Goal: Transaction & Acquisition: Purchase product/service

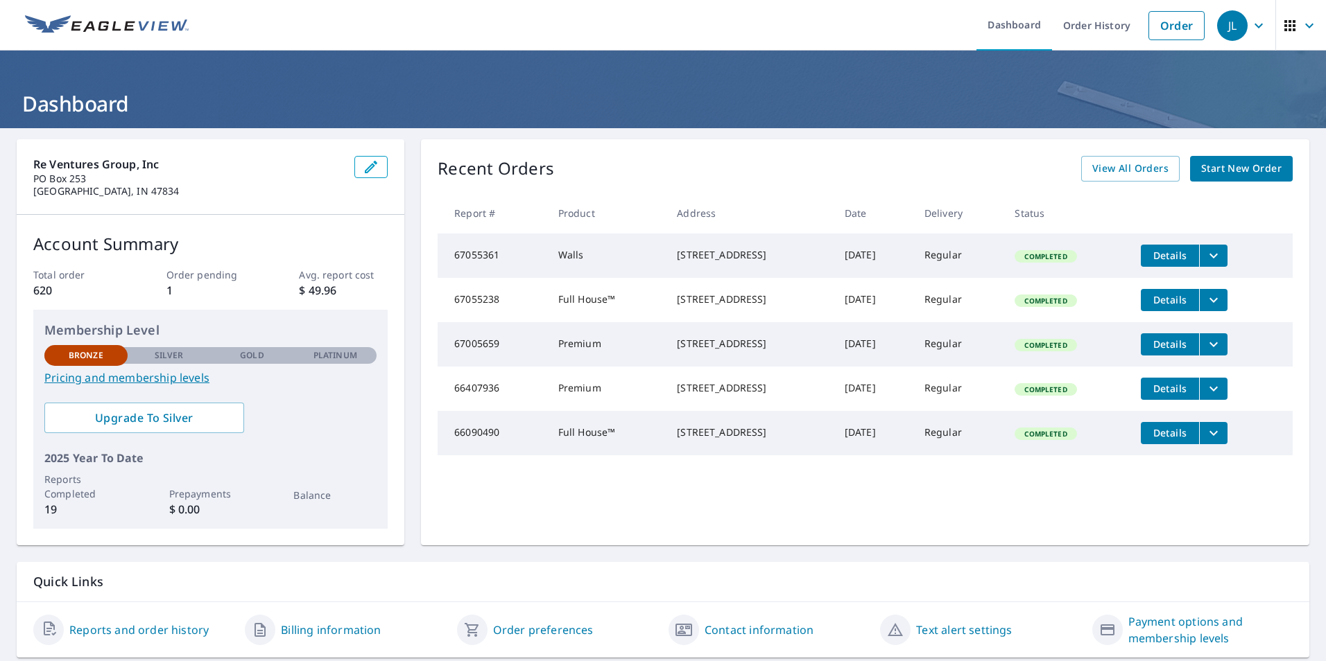
click at [1230, 166] on span "Start New Order" at bounding box center [1241, 168] width 80 height 17
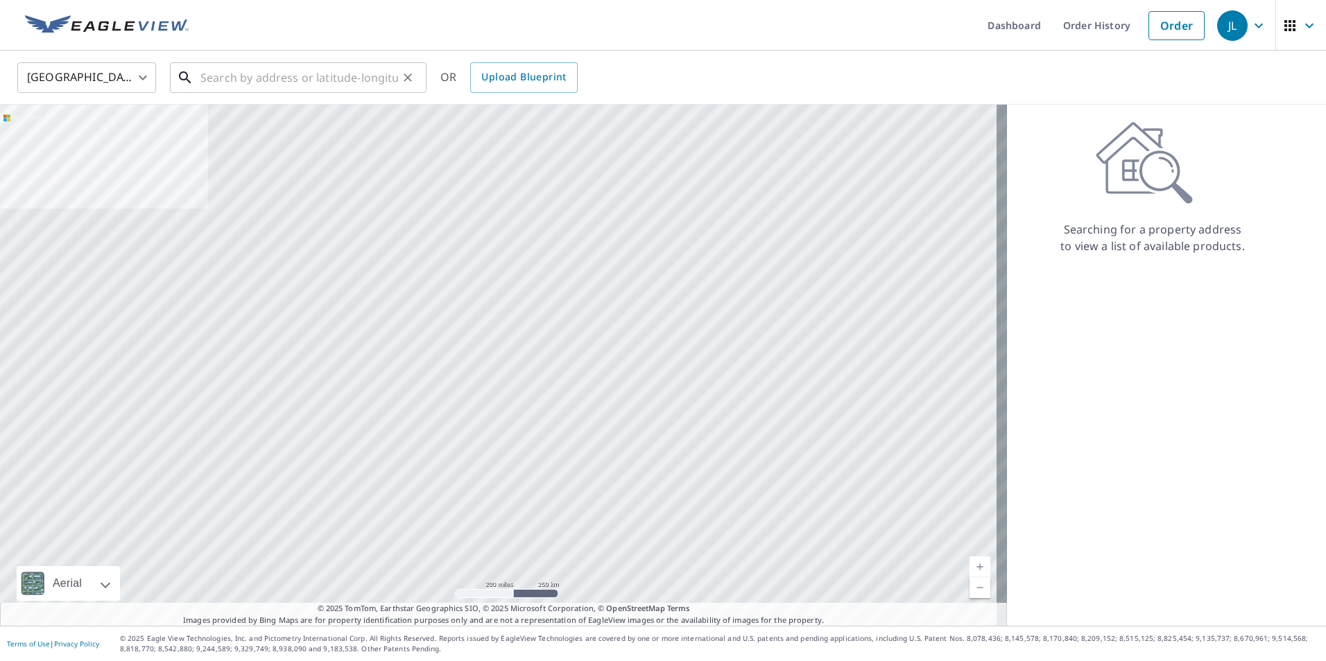
click at [214, 81] on input "text" at bounding box center [299, 77] width 198 height 39
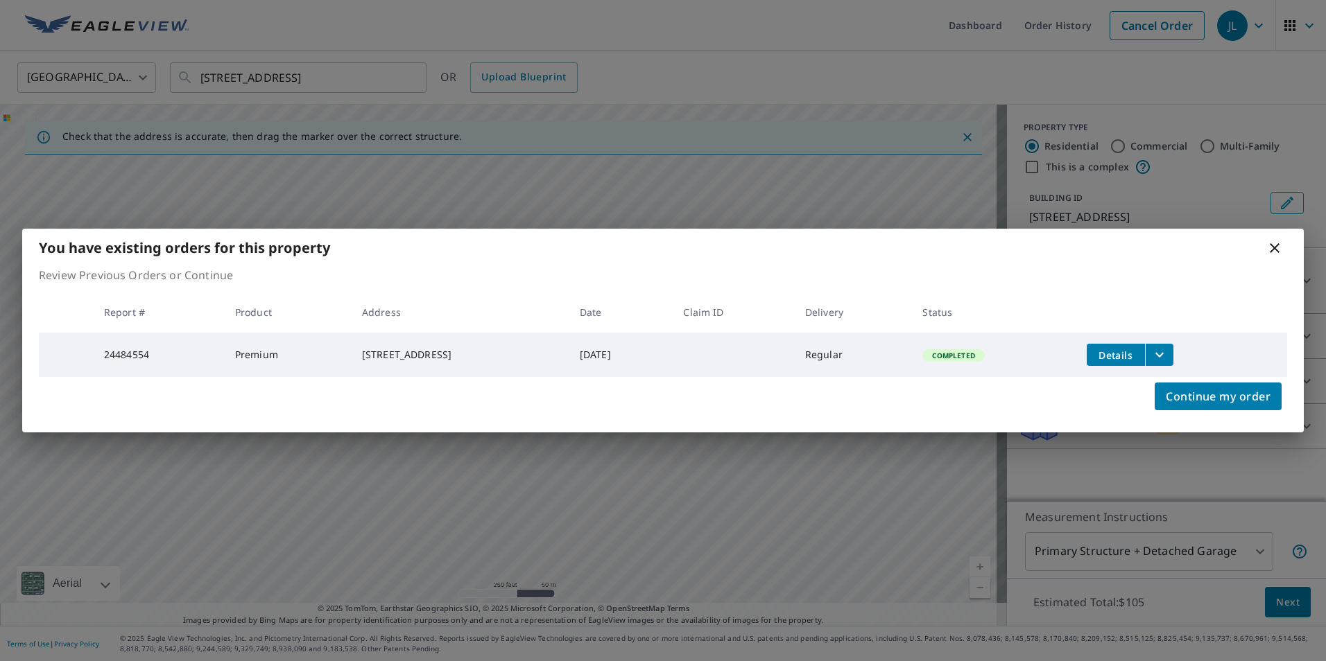
click at [1277, 247] on icon at bounding box center [1274, 248] width 17 height 17
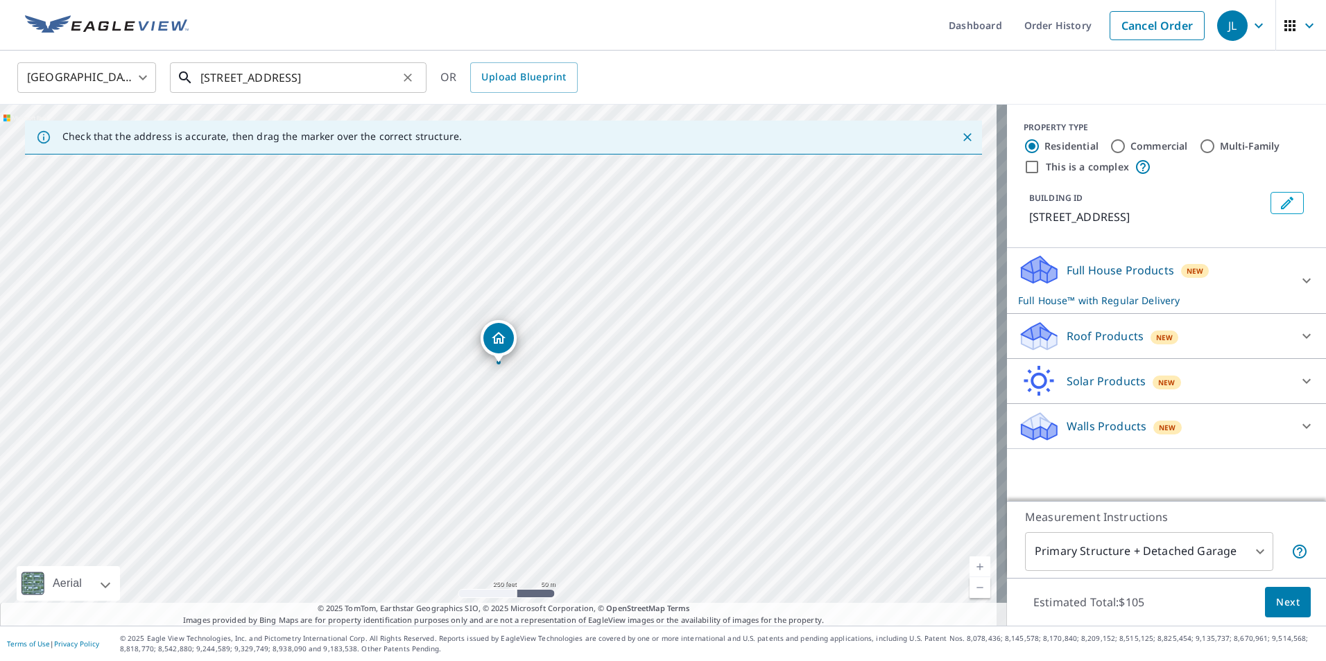
click at [370, 77] on input "[STREET_ADDRESS]" at bounding box center [299, 77] width 198 height 39
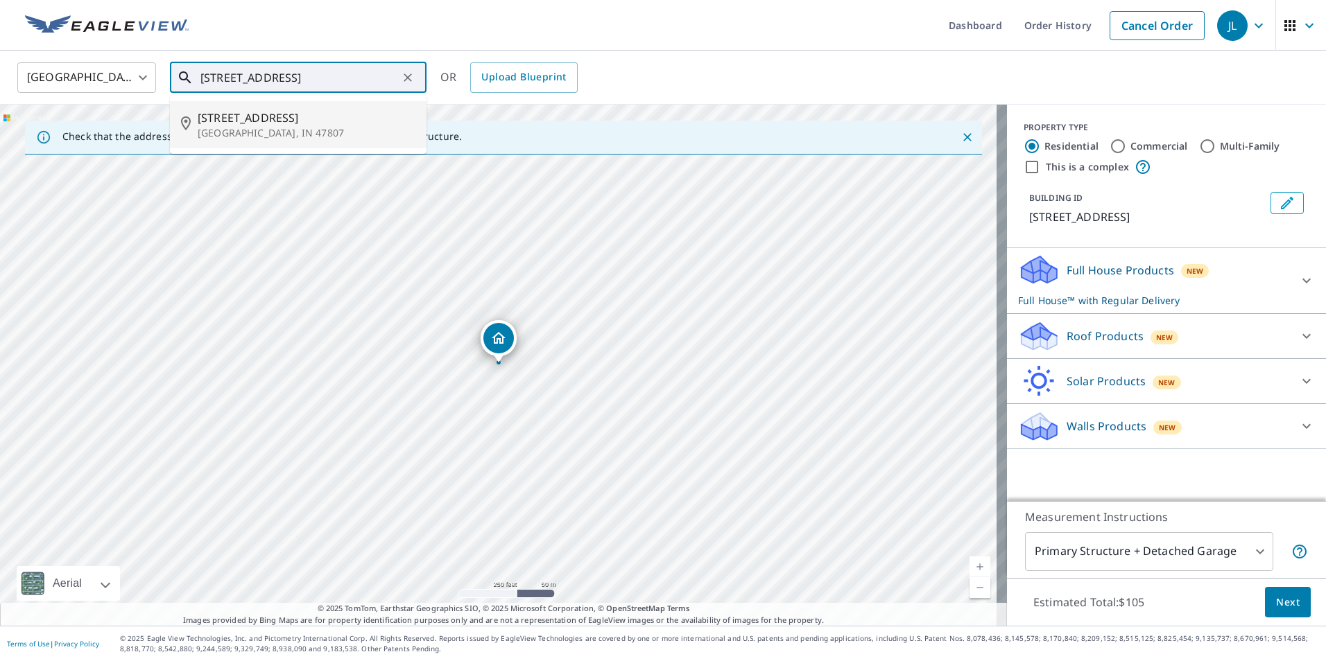
click at [249, 112] on span "[STREET_ADDRESS]" at bounding box center [307, 118] width 218 height 17
type input "[STREET_ADDRESS]"
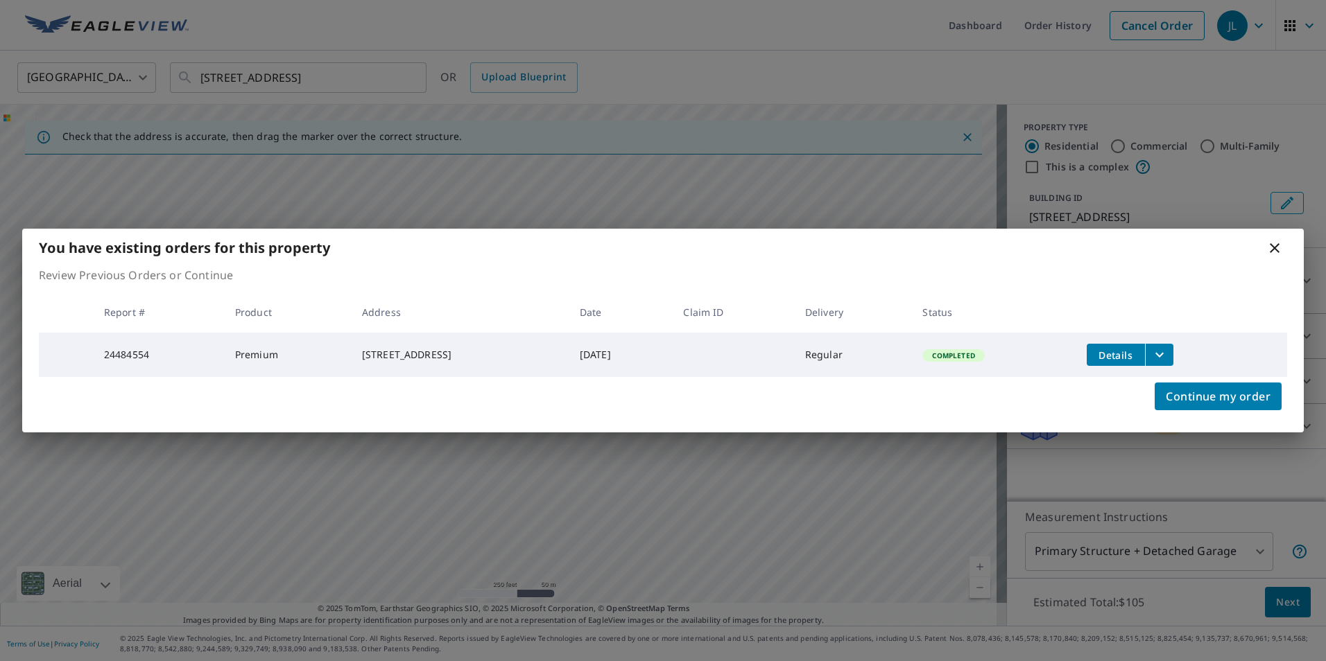
click at [1168, 354] on icon "filesDropdownBtn-24484554" at bounding box center [1159, 355] width 17 height 17
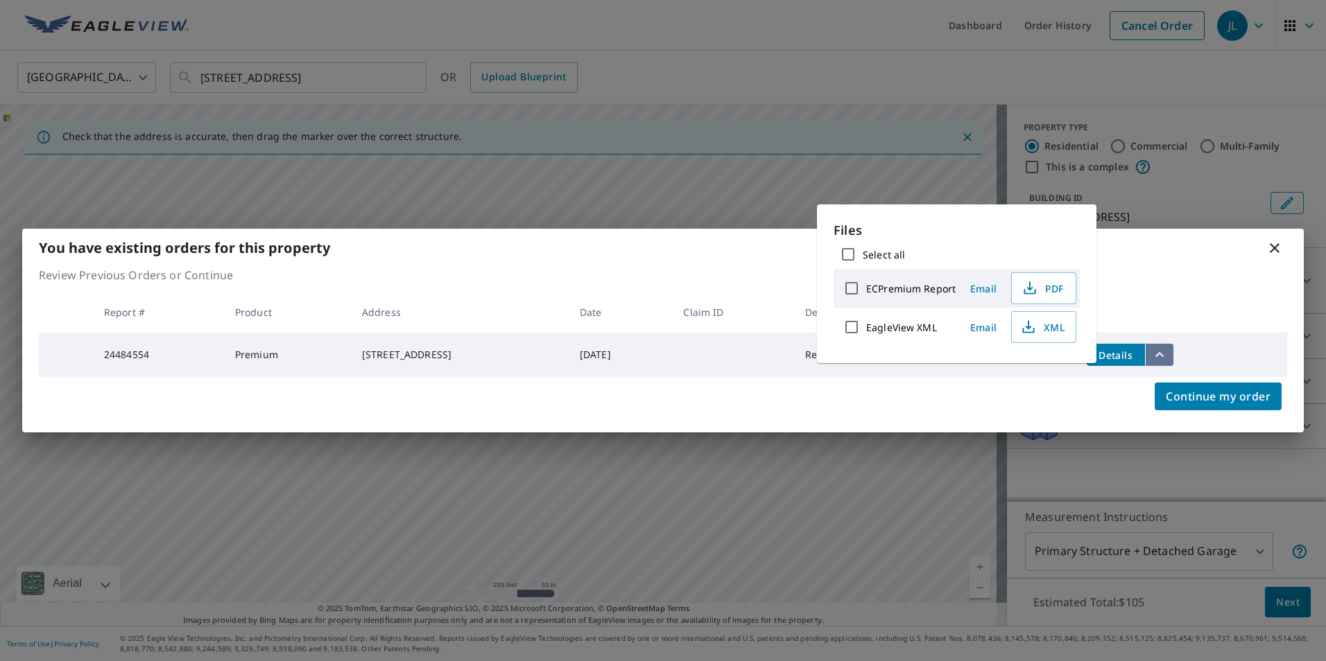
click at [1168, 354] on icon "filesDropdownBtn-24484554" at bounding box center [1159, 355] width 17 height 17
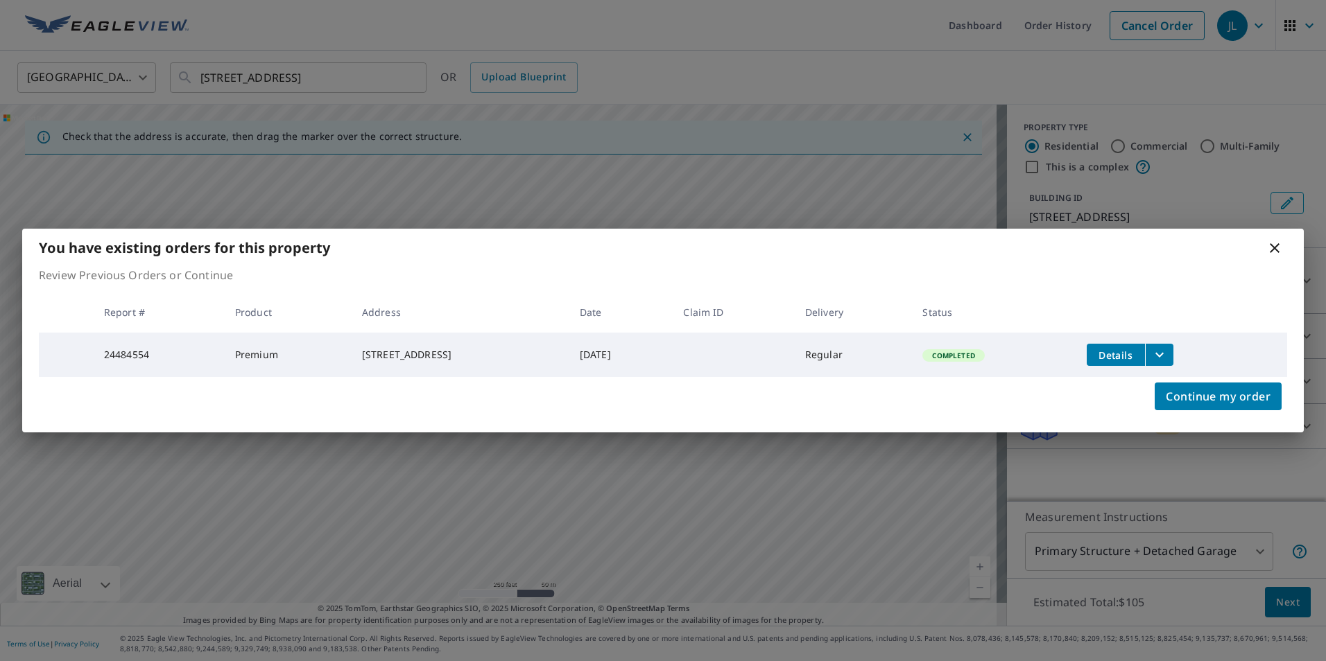
click at [1280, 247] on icon at bounding box center [1274, 248] width 17 height 17
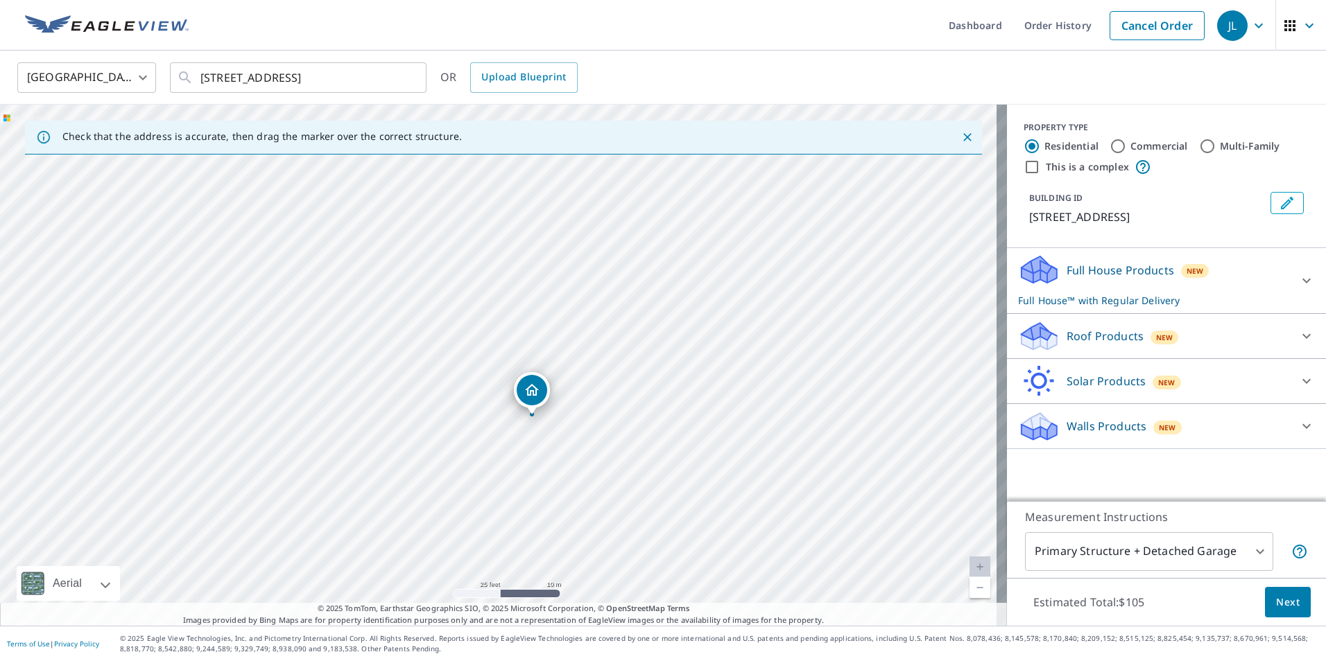
drag, startPoint x: 388, startPoint y: 451, endPoint x: 591, endPoint y: 417, distance: 206.7
click at [591, 417] on div "[STREET_ADDRESS]" at bounding box center [503, 365] width 1007 height 521
click at [1290, 333] on div at bounding box center [1306, 336] width 33 height 33
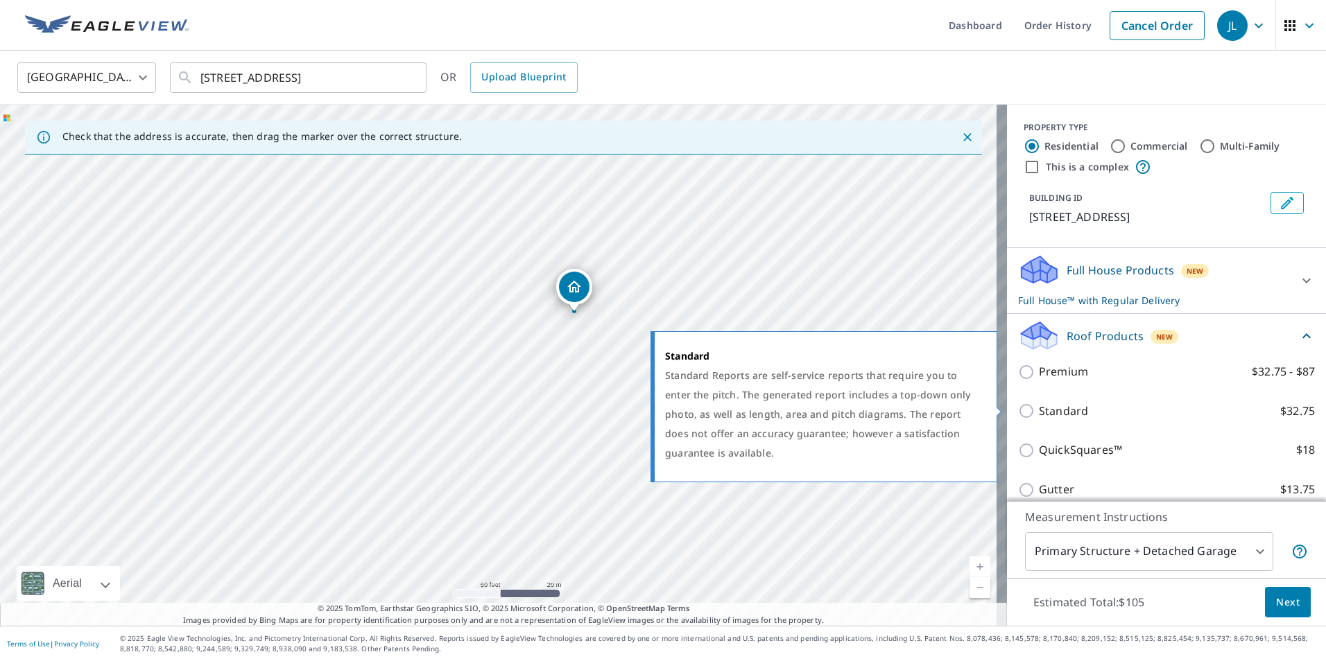
scroll to position [69, 0]
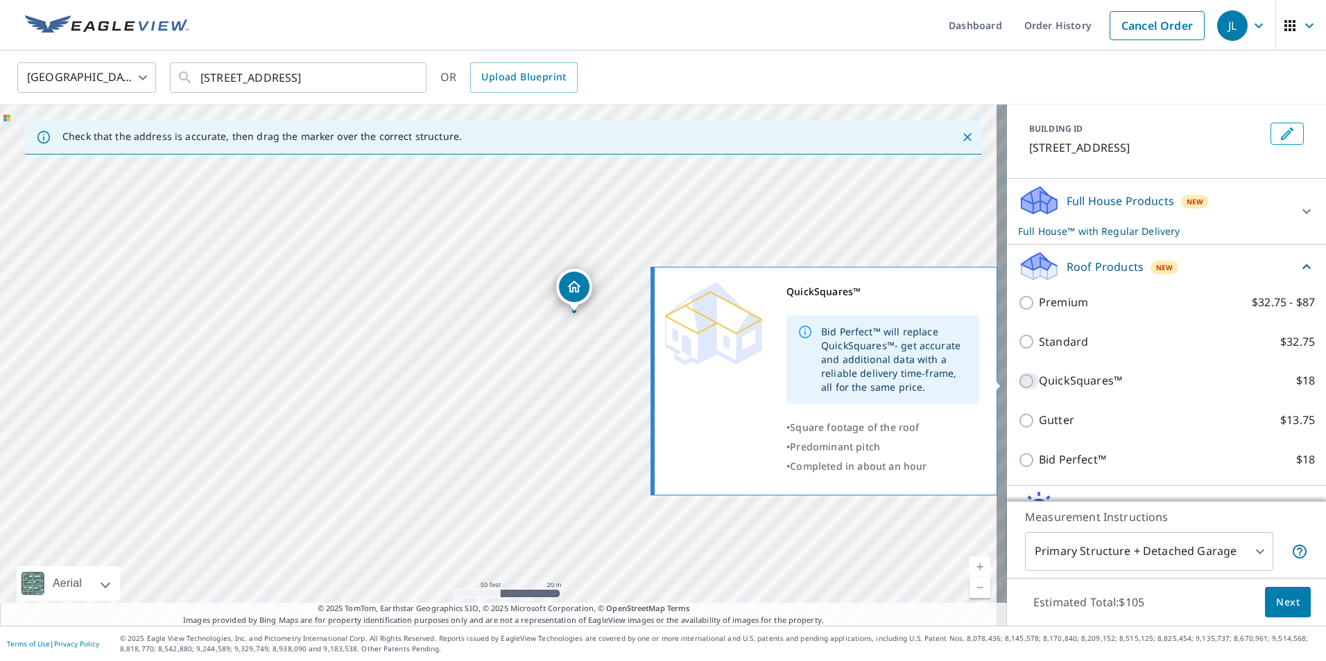
click at [1018, 377] on input "QuickSquares™ $18" at bounding box center [1028, 381] width 21 height 17
checkbox input "true"
checkbox input "false"
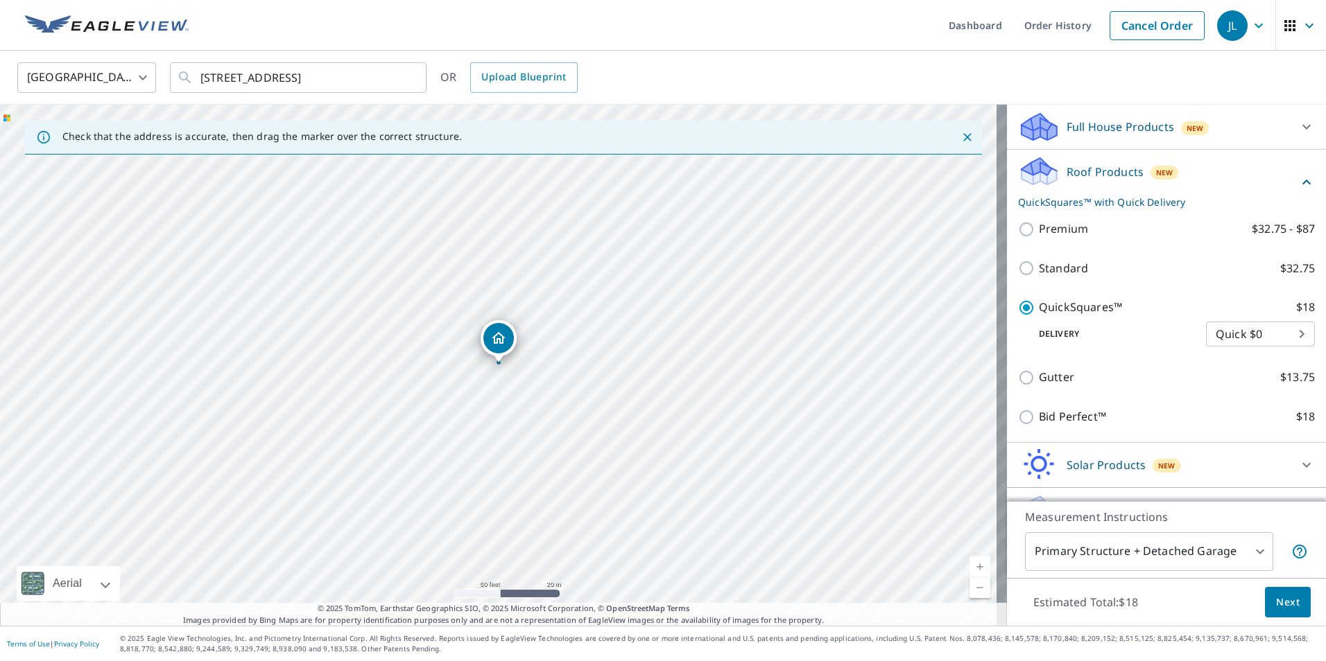
scroll to position [175, 0]
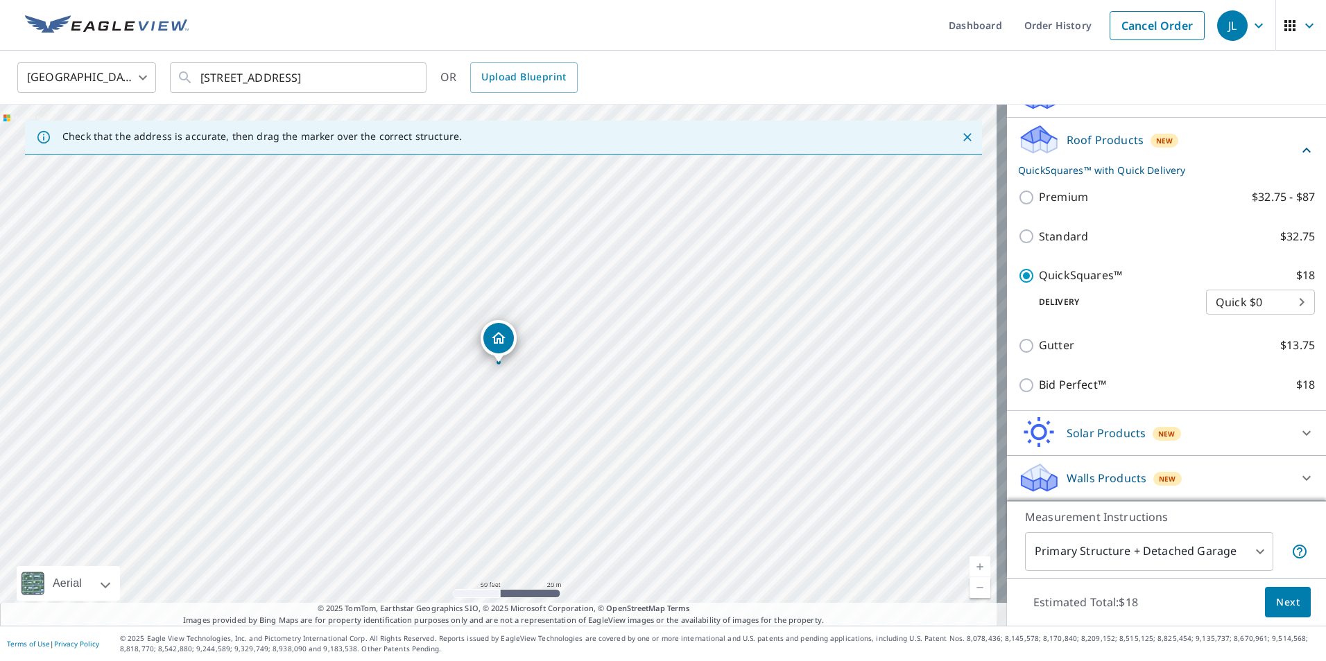
click at [1247, 548] on body "JL JL Dashboard Order History Cancel Order JL [GEOGRAPHIC_DATA] [GEOGRAPHIC_DAT…" at bounding box center [663, 330] width 1326 height 661
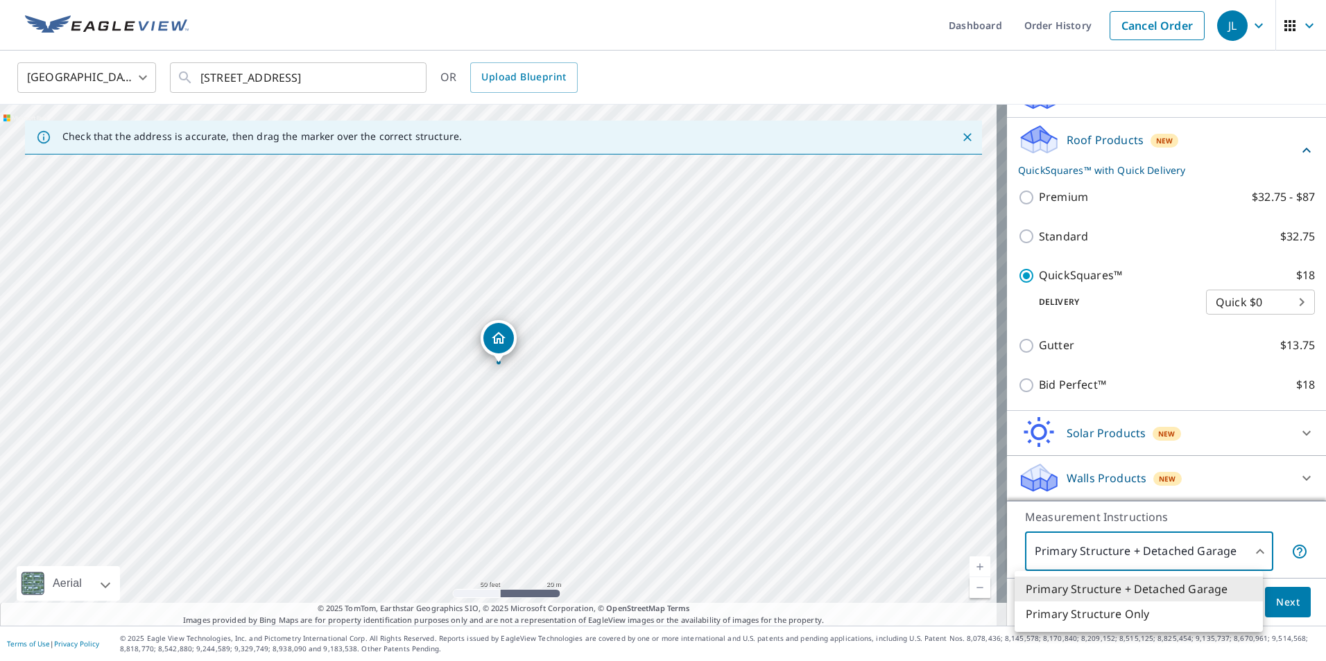
click at [1100, 616] on li "Primary Structure Only" at bounding box center [1138, 614] width 248 height 25
type input "2"
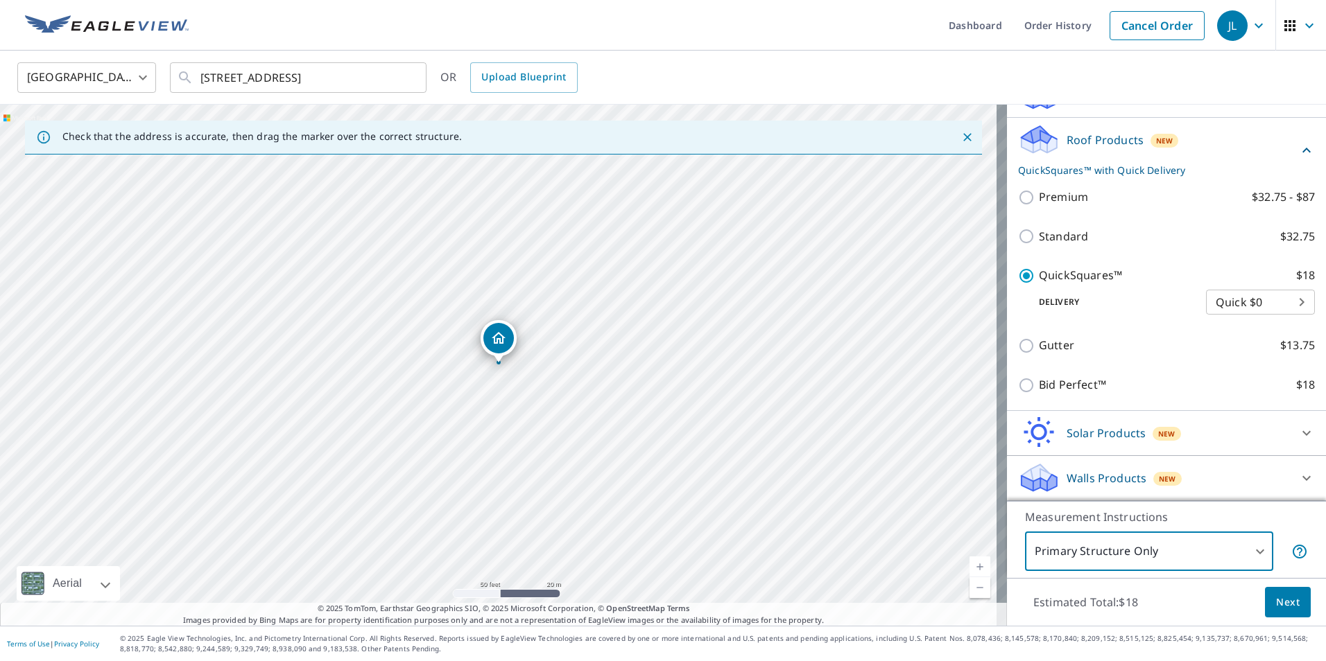
click at [1276, 598] on span "Next" at bounding box center [1288, 602] width 24 height 17
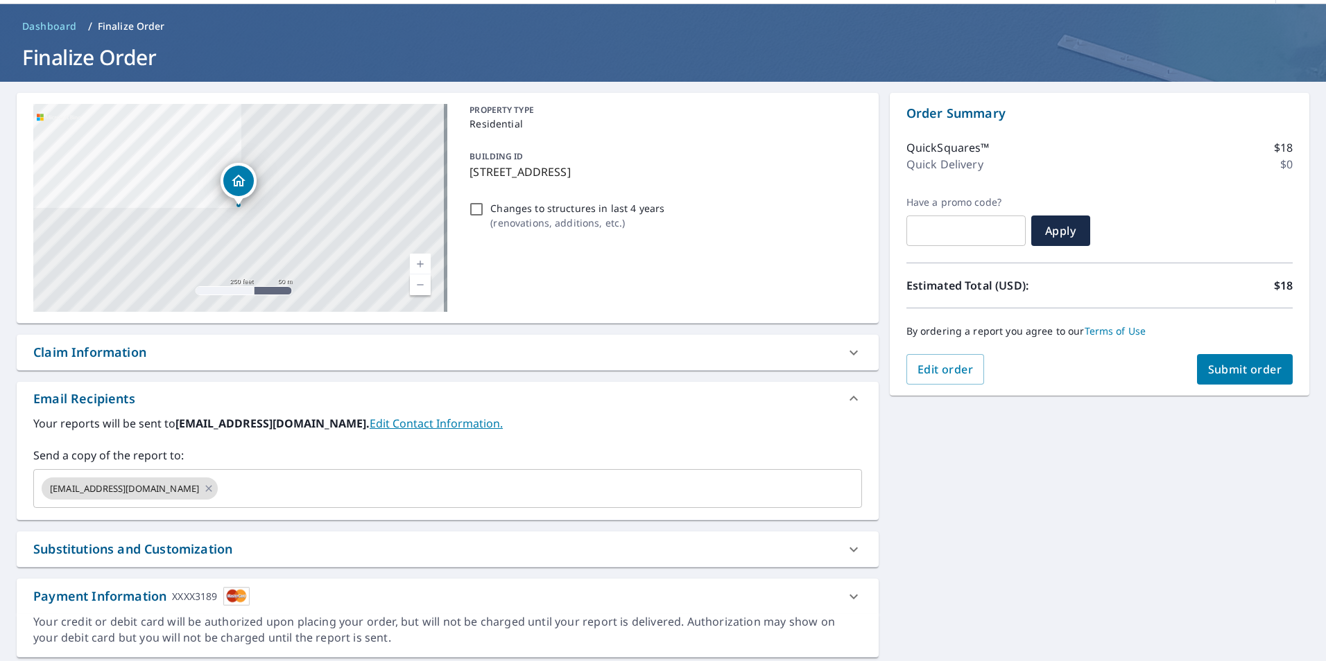
scroll to position [89, 0]
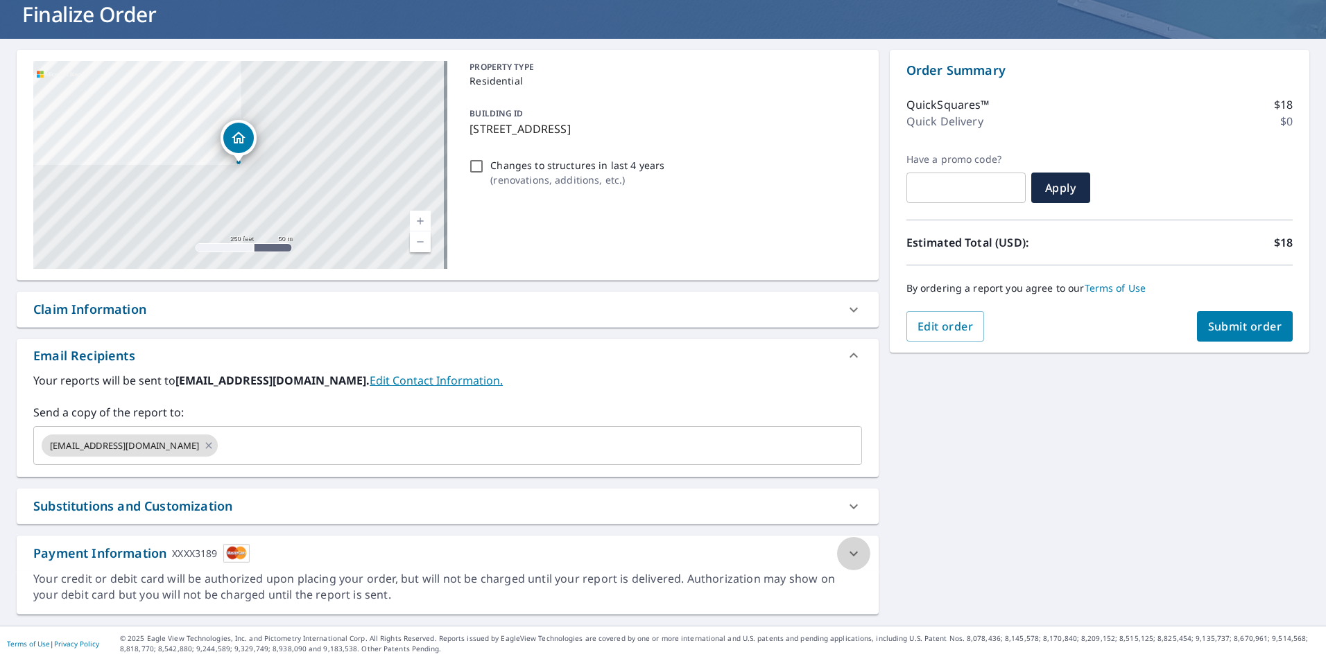
click at [845, 553] on icon at bounding box center [853, 554] width 17 height 17
checkbox input "true"
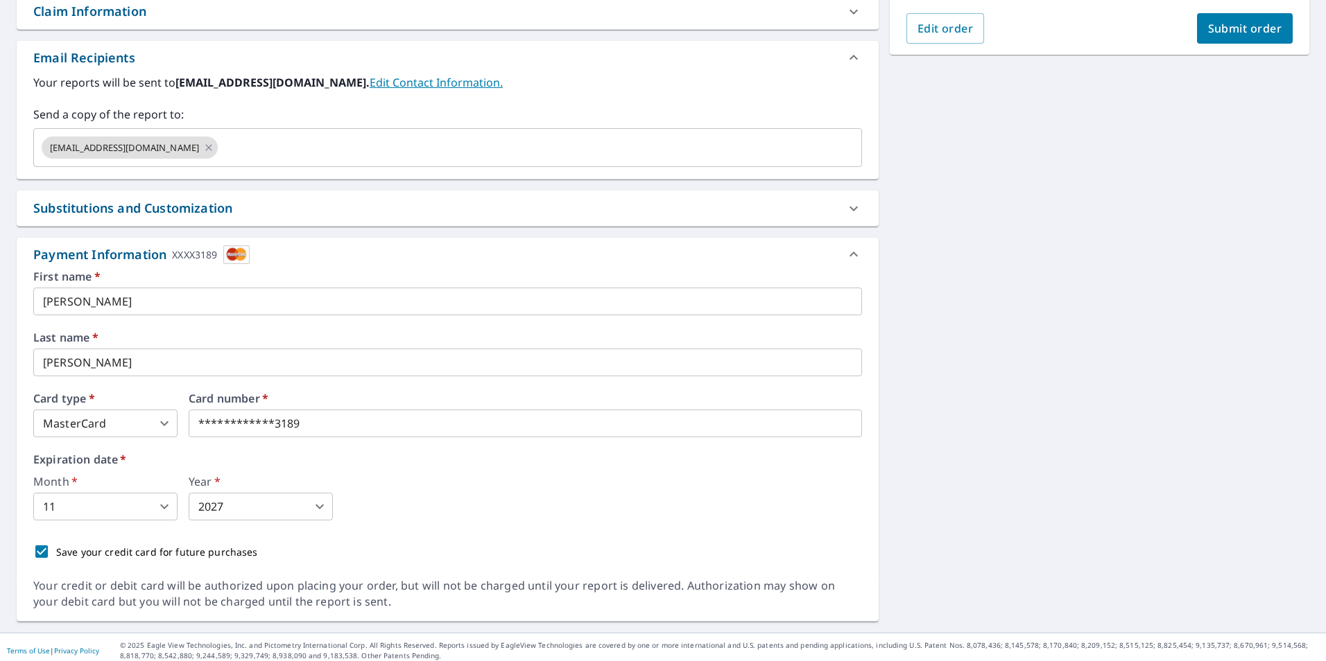
scroll to position [395, 0]
